Goal: Task Accomplishment & Management: Use online tool/utility

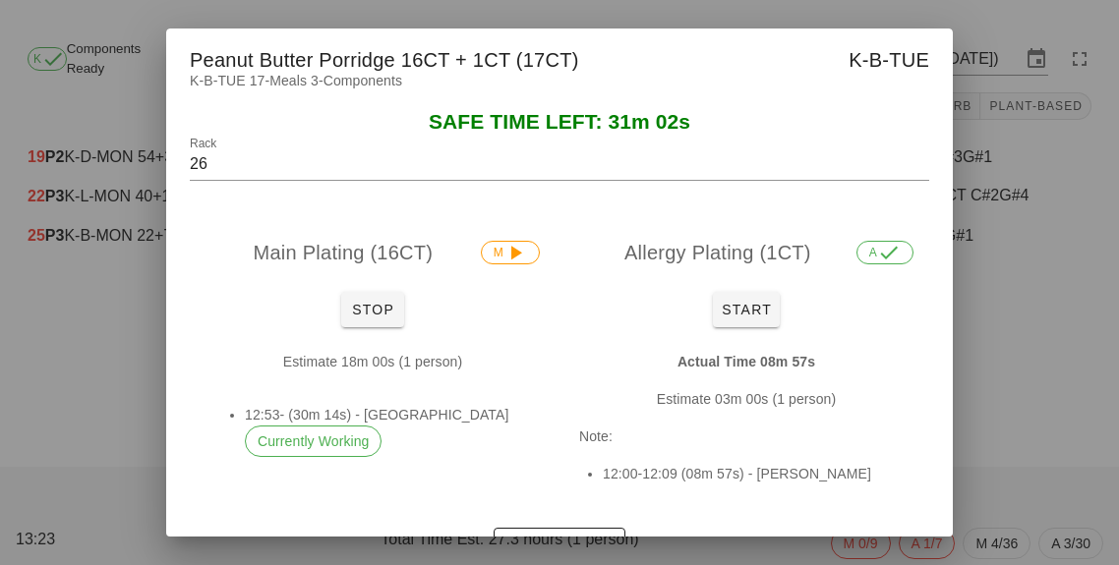
scroll to position [24, 0]
click at [378, 322] on button "Stop" at bounding box center [372, 309] width 63 height 35
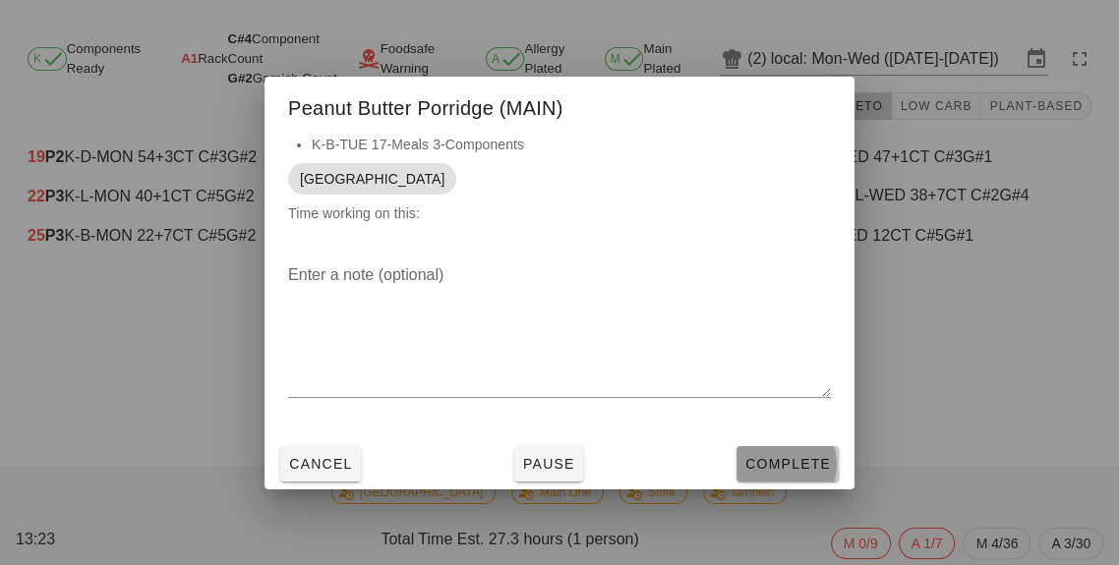
click at [773, 471] on span "Complete" at bounding box center [787, 464] width 87 height 16
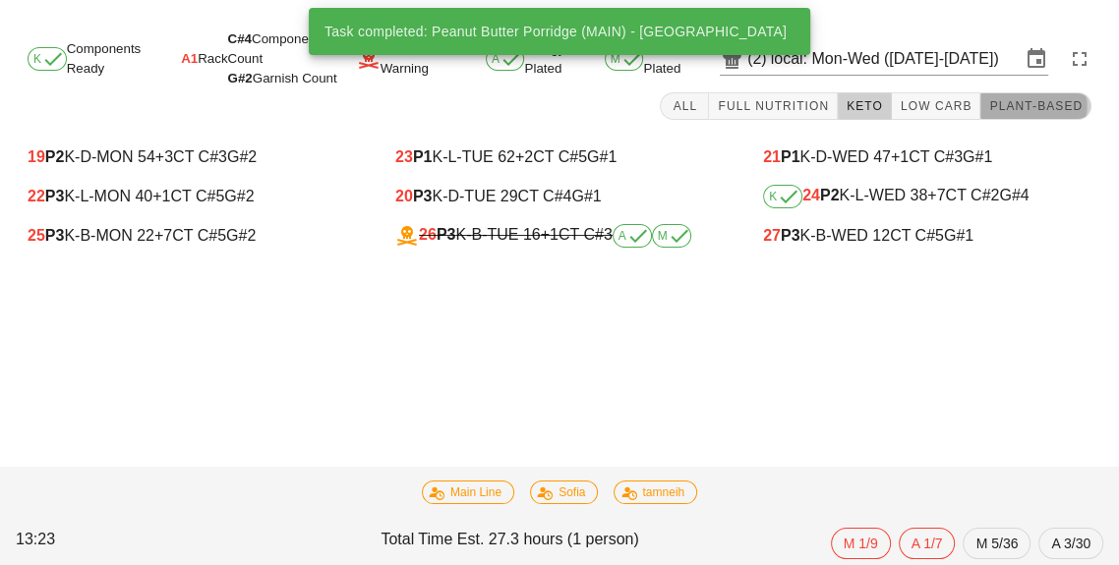
click at [1047, 92] on button "Plant-Based" at bounding box center [1035, 106] width 111 height 28
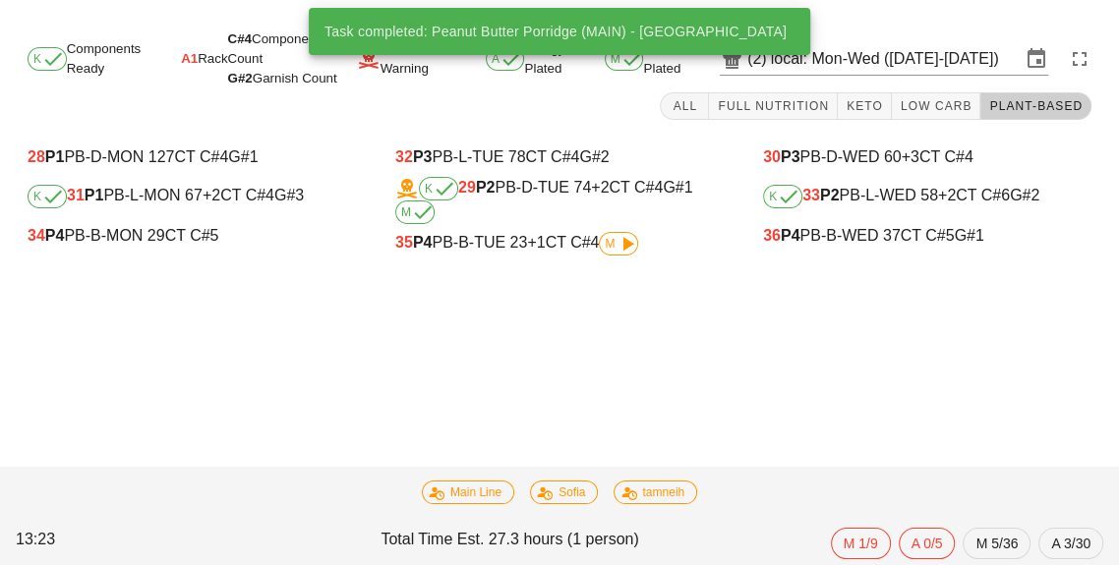
click at [609, 232] on span "M" at bounding box center [618, 244] width 39 height 24
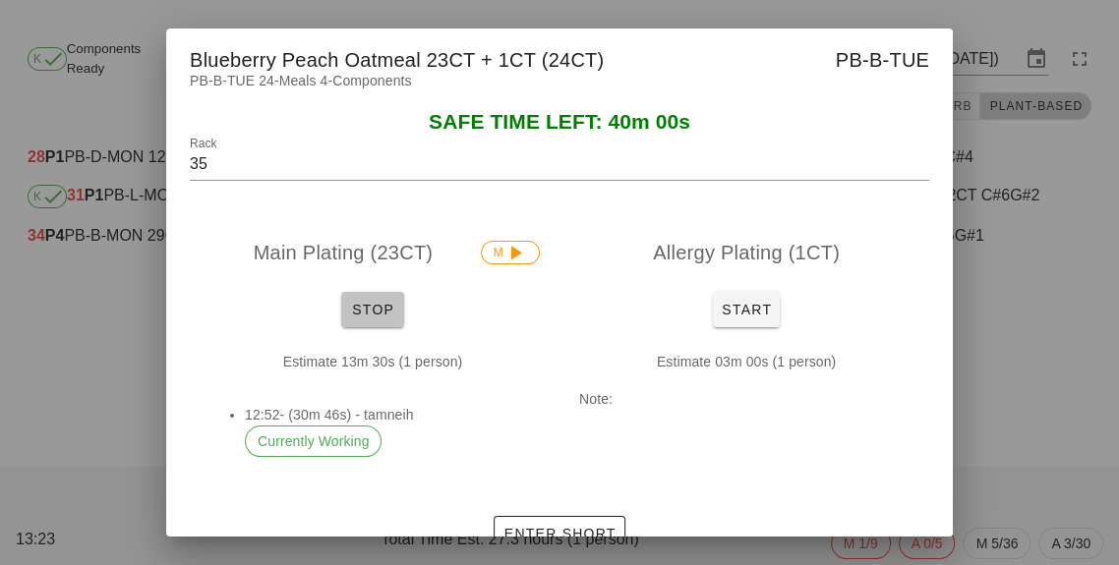
click at [380, 323] on button "Stop" at bounding box center [372, 309] width 63 height 35
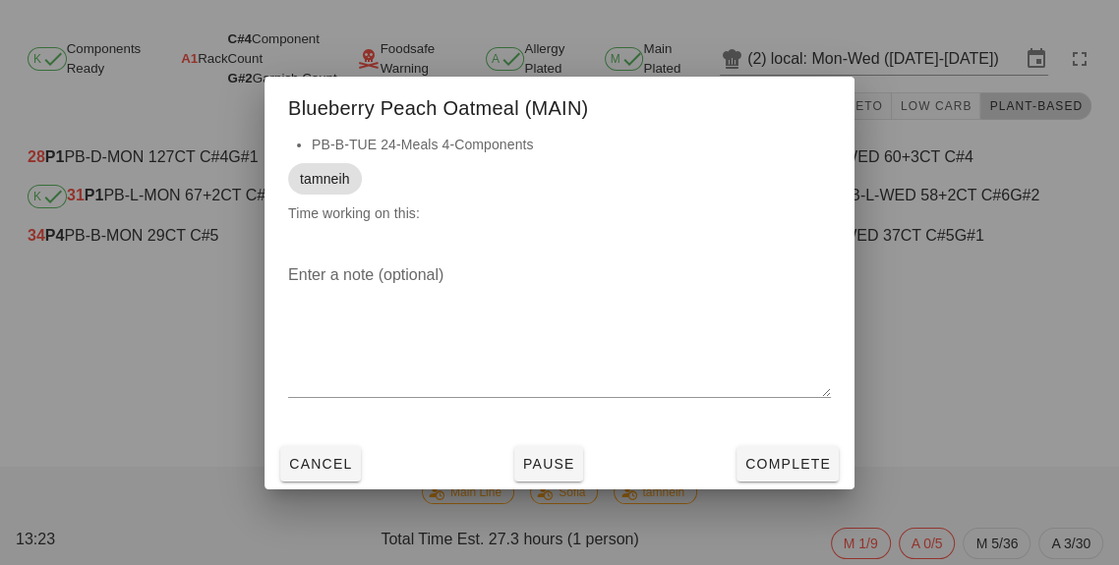
click at [787, 499] on div at bounding box center [559, 282] width 1119 height 565
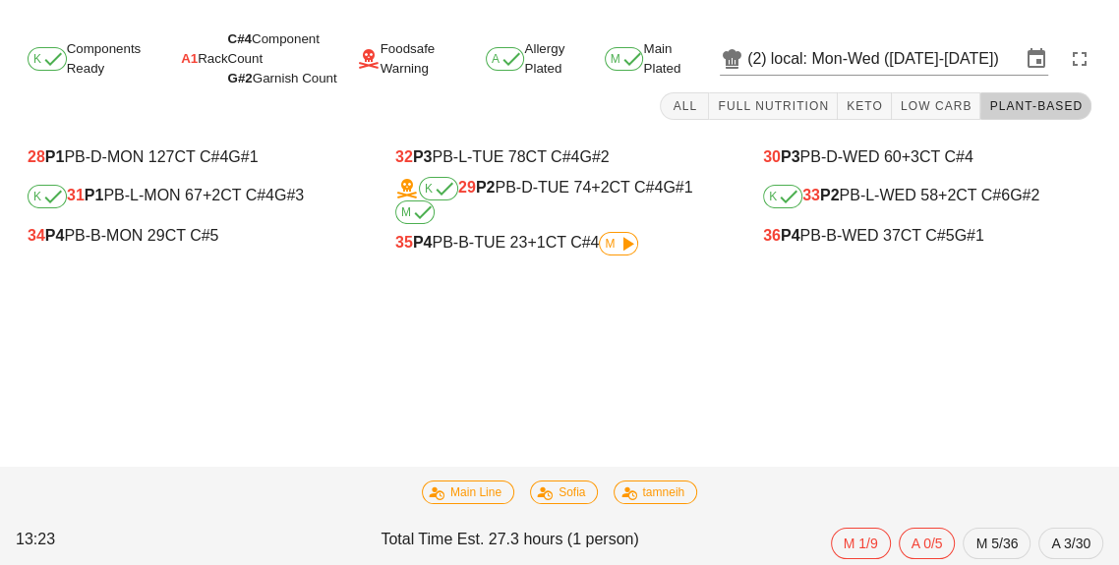
click at [544, 234] on span "+1" at bounding box center [536, 242] width 18 height 17
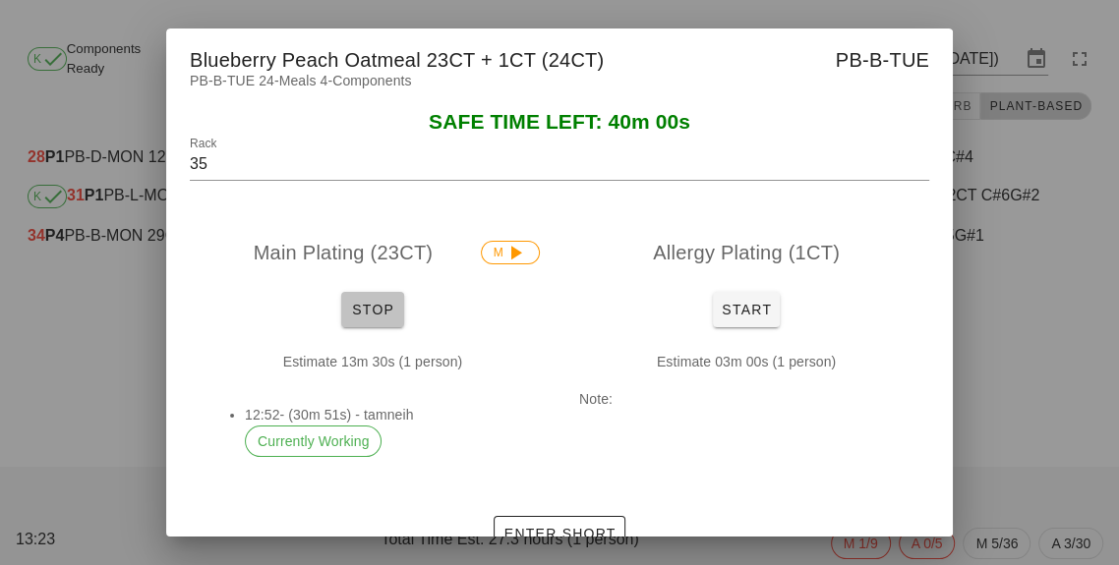
click at [368, 302] on span "Stop" at bounding box center [372, 310] width 47 height 16
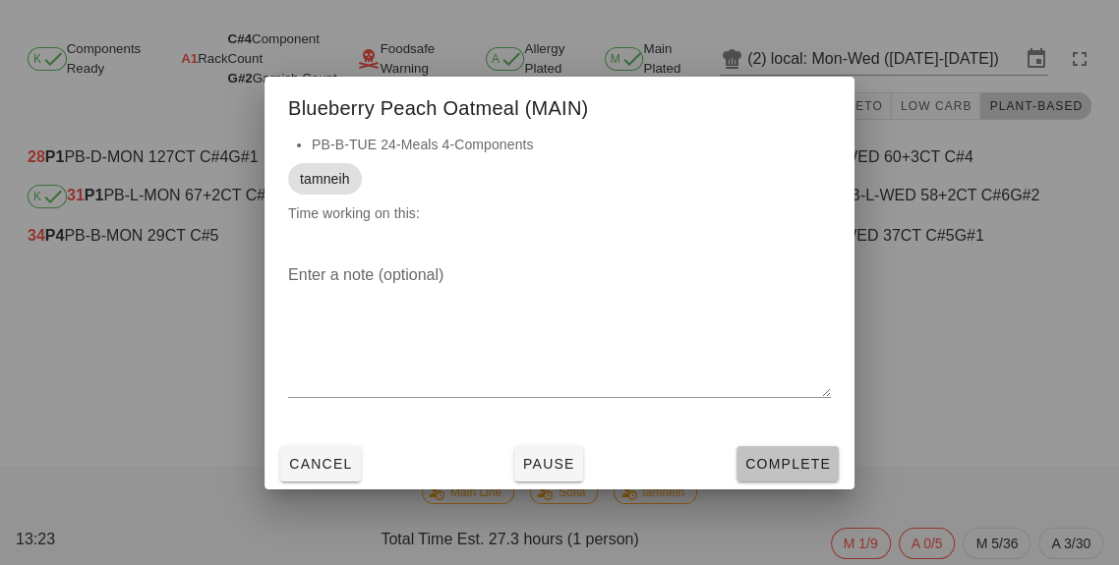
click at [792, 462] on span "Complete" at bounding box center [787, 464] width 87 height 16
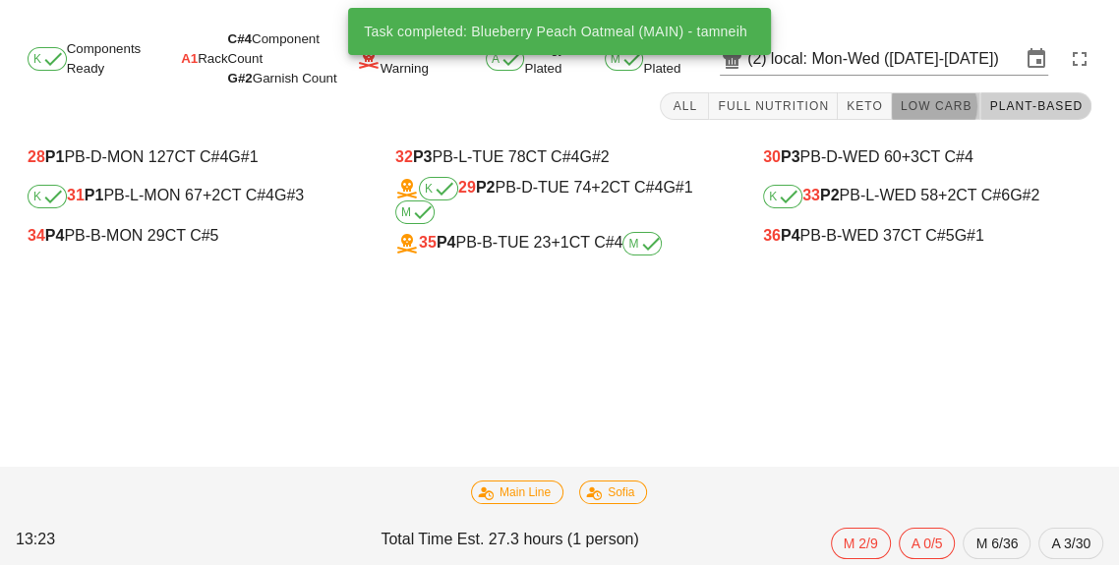
click at [925, 99] on span "Low Carb" at bounding box center [936, 106] width 73 height 14
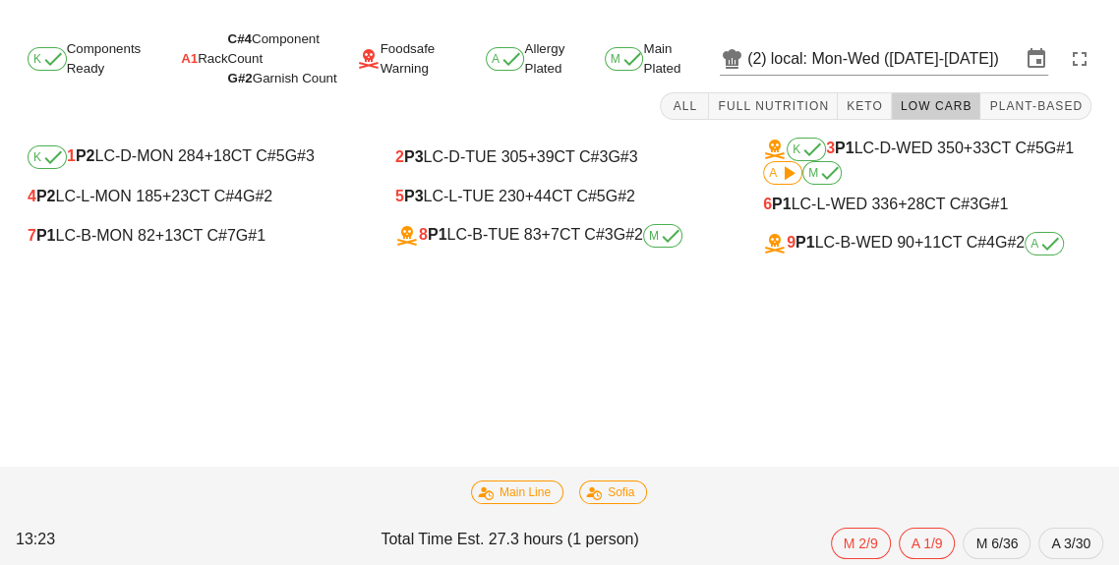
click at [137, 245] on div "K 1 P2 LC-D-MON 284 +18 CT C#5 G#3 4 P2 LC-L-MON 185 +23 CT C#4 G#2 7 P1 LC-B-M…" at bounding box center [192, 200] width 368 height 149
click at [173, 227] on span "+13" at bounding box center [168, 235] width 27 height 17
type input "7"
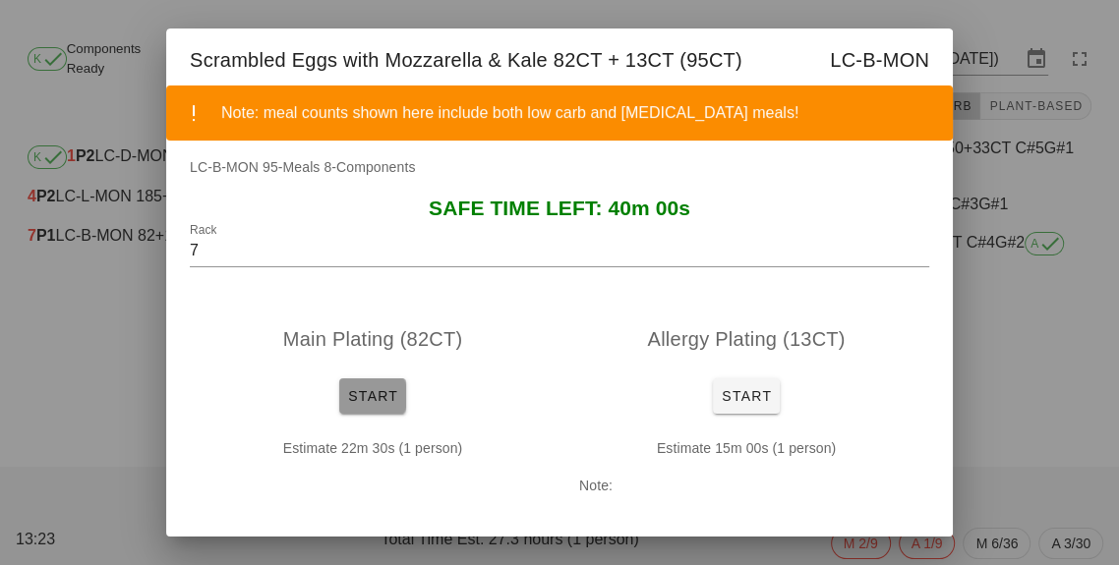
click at [362, 412] on button "Start" at bounding box center [372, 396] width 67 height 35
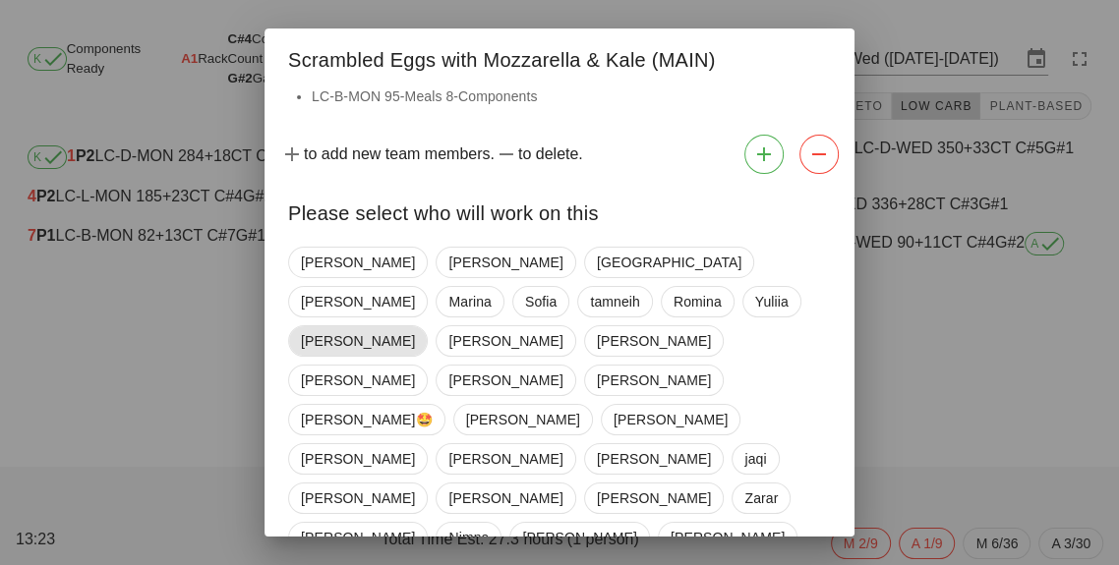
click at [415, 326] on span "[PERSON_NAME]" at bounding box center [358, 340] width 114 height 29
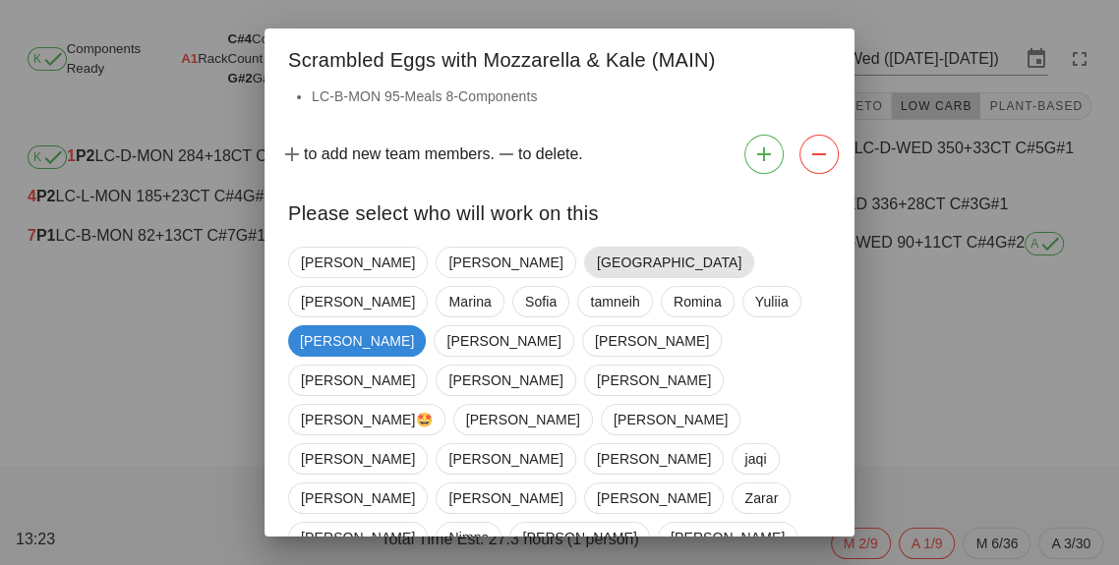
click at [597, 275] on span "[GEOGRAPHIC_DATA]" at bounding box center [669, 262] width 145 height 29
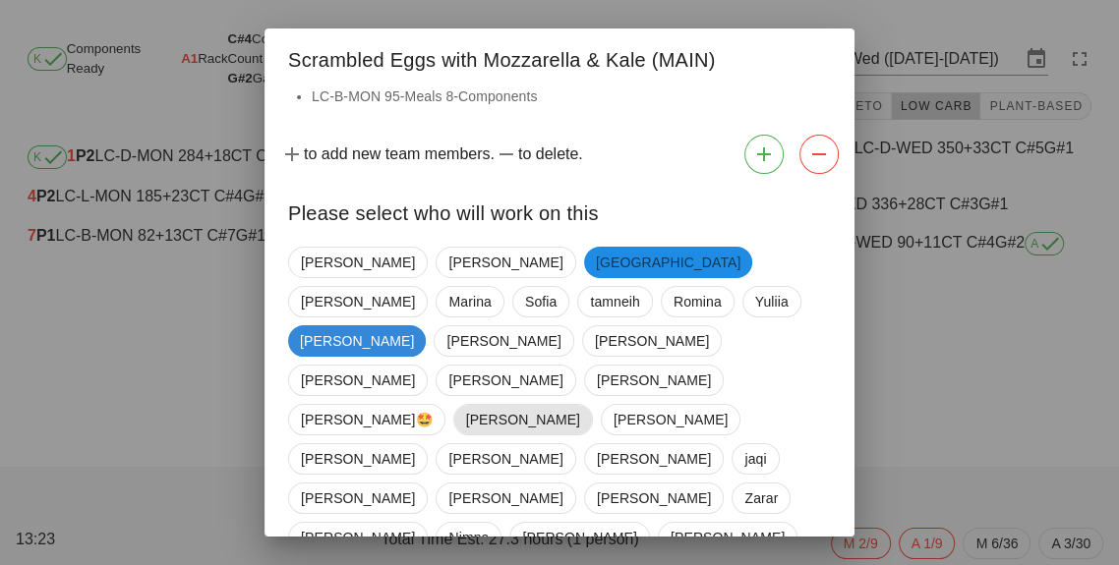
click at [481, 405] on span "[PERSON_NAME]" at bounding box center [523, 419] width 114 height 29
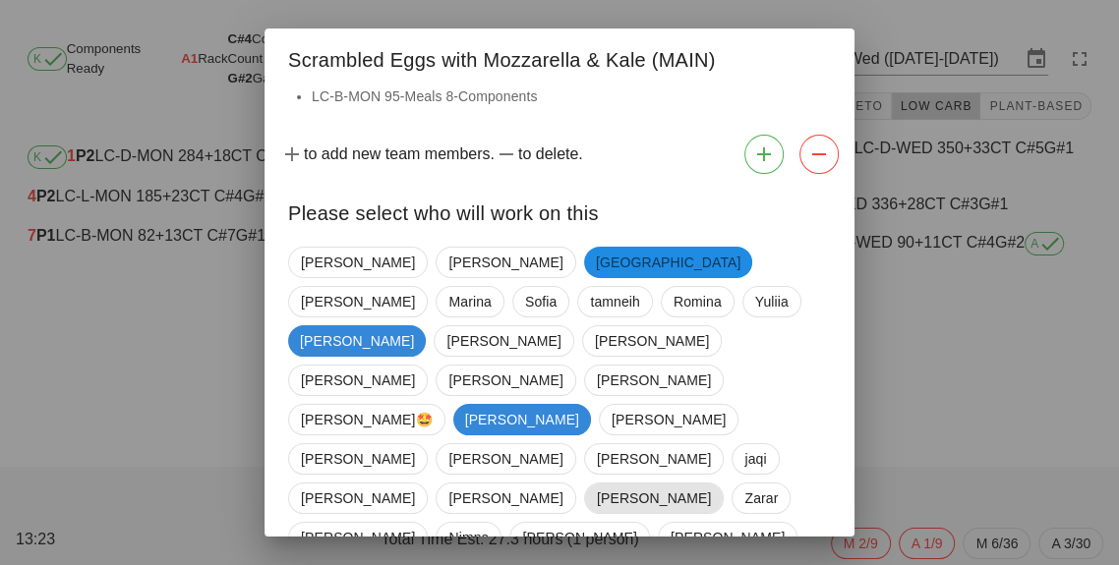
click at [584, 483] on span "[PERSON_NAME]" at bounding box center [654, 498] width 140 height 31
click at [414, 325] on span "[PERSON_NAME]" at bounding box center [357, 340] width 114 height 31
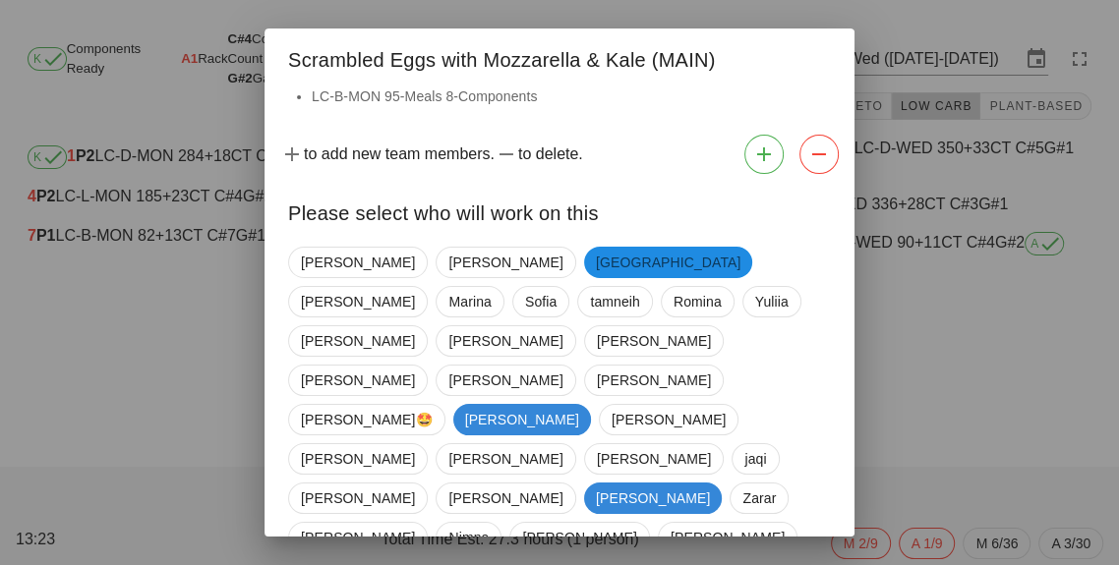
click at [456, 350] on div "[PERSON_NAME] iran [PERSON_NAME] [PERSON_NAME] [PERSON_NAME] [PERSON_NAME] [PER…" at bounding box center [559, 538] width 543 height 598
click at [596, 483] on span "[PERSON_NAME]" at bounding box center [653, 498] width 114 height 31
click at [456, 332] on div "[PERSON_NAME] iran [PERSON_NAME] [PERSON_NAME] [PERSON_NAME] [PERSON_NAME] [PER…" at bounding box center [559, 538] width 543 height 598
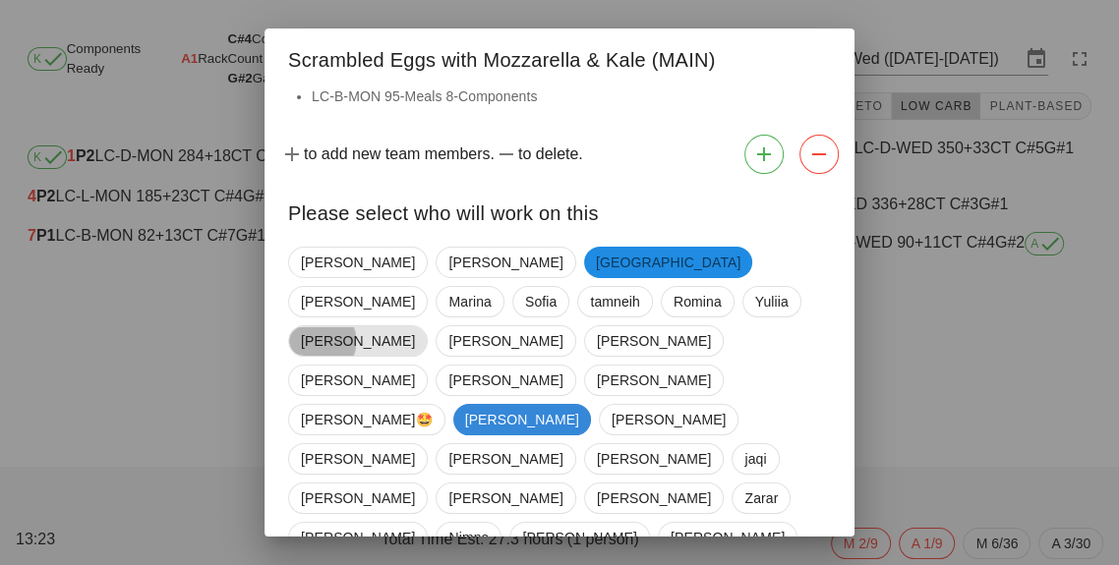
click at [415, 326] on span "[PERSON_NAME]" at bounding box center [358, 340] width 114 height 29
click at [414, 325] on span "[PERSON_NAME]" at bounding box center [357, 340] width 114 height 31
click at [464, 404] on span "[PERSON_NAME]" at bounding box center [522, 419] width 138 height 31
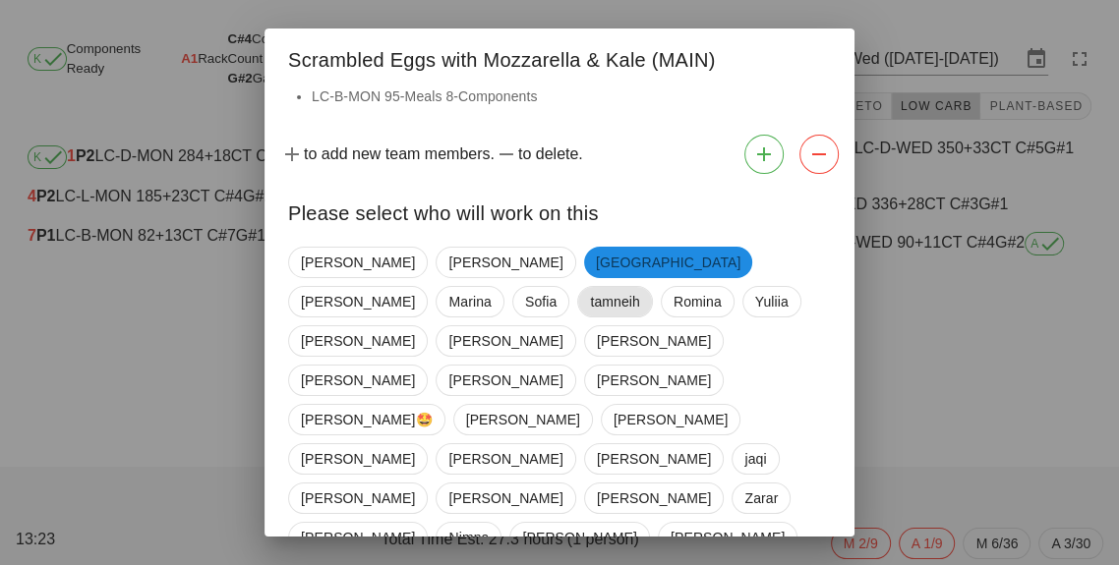
click at [640, 287] on span "tamneih" at bounding box center [615, 301] width 50 height 29
click at [734, 142] on div "to add new team members. to delete." at bounding box center [559, 154] width 590 height 55
click at [747, 154] on button "button" at bounding box center [763, 154] width 39 height 39
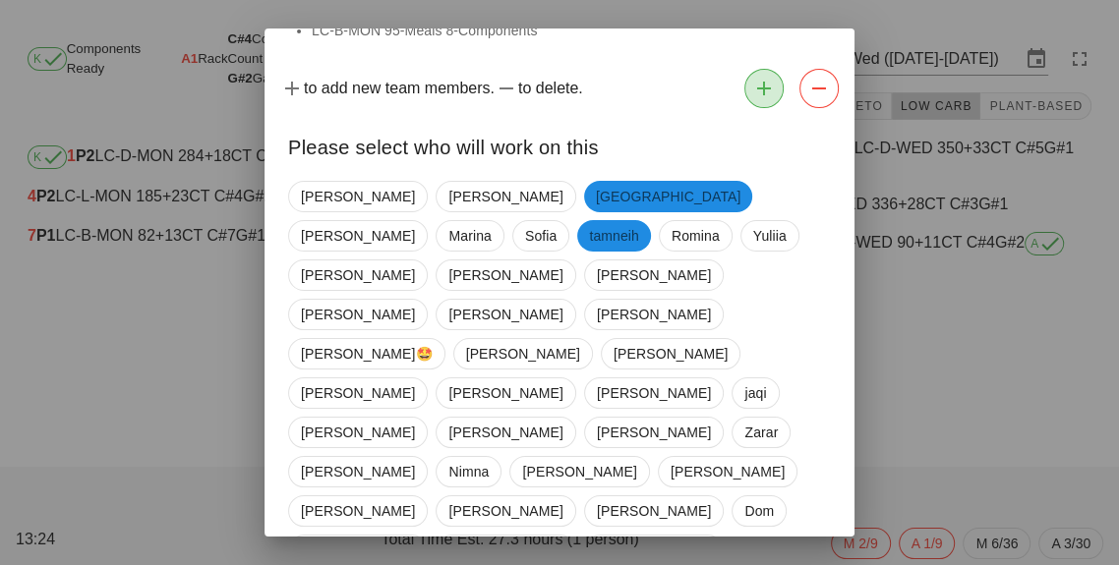
scroll to position [134, 0]
